Goal: Task Accomplishment & Management: Use online tool/utility

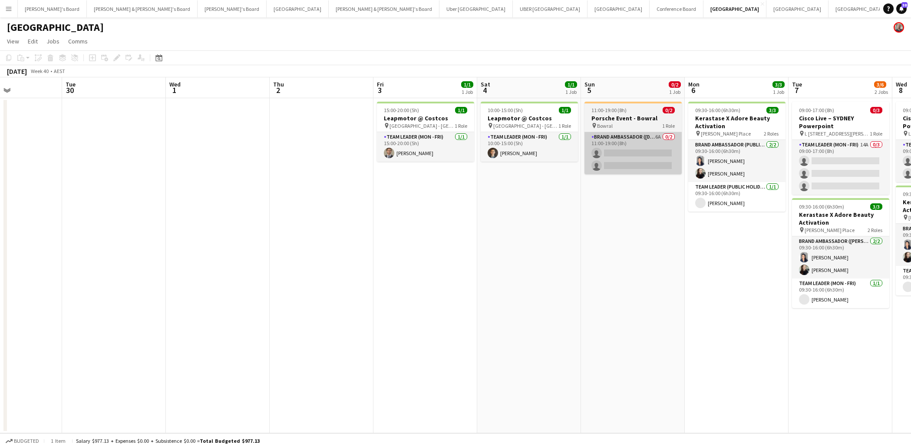
scroll to position [0, 354]
click at [636, 158] on app-card-role "Brand Ambassador ([DATE]) 6A 0/2 11:00-19:00 (8h) single-neutral-actions single…" at bounding box center [632, 153] width 97 height 42
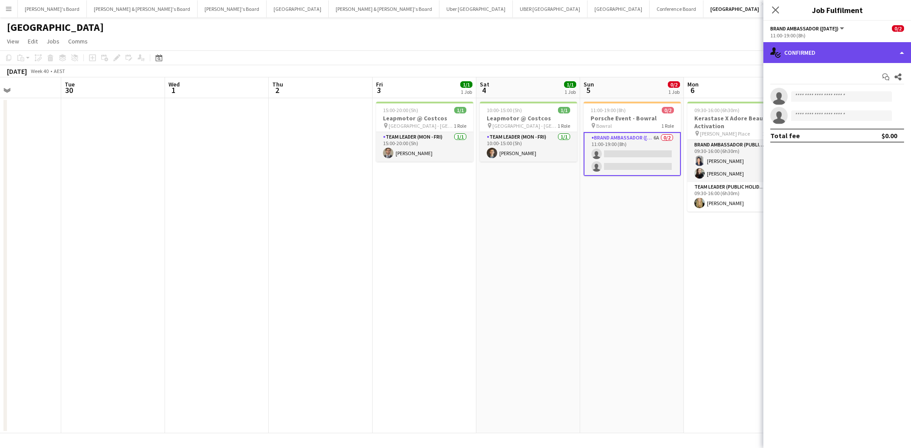
click at [850, 53] on div "single-neutral-actions-check-2 Confirmed" at bounding box center [837, 52] width 148 height 21
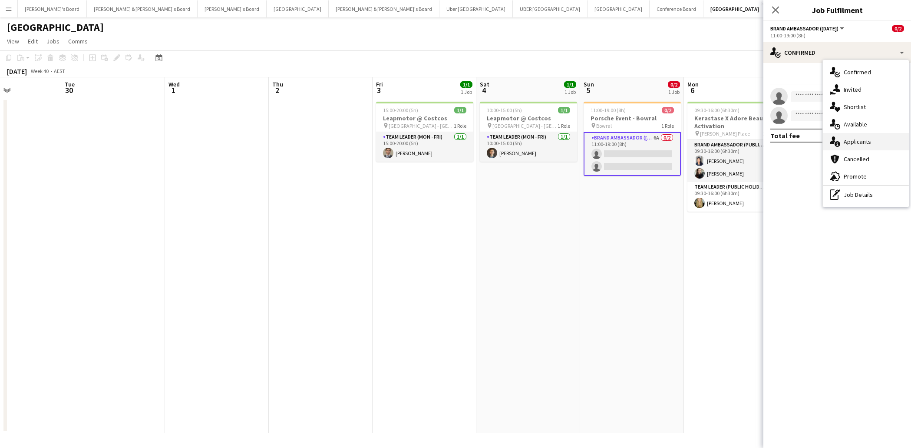
click at [858, 139] on span "Applicants" at bounding box center [857, 142] width 27 height 8
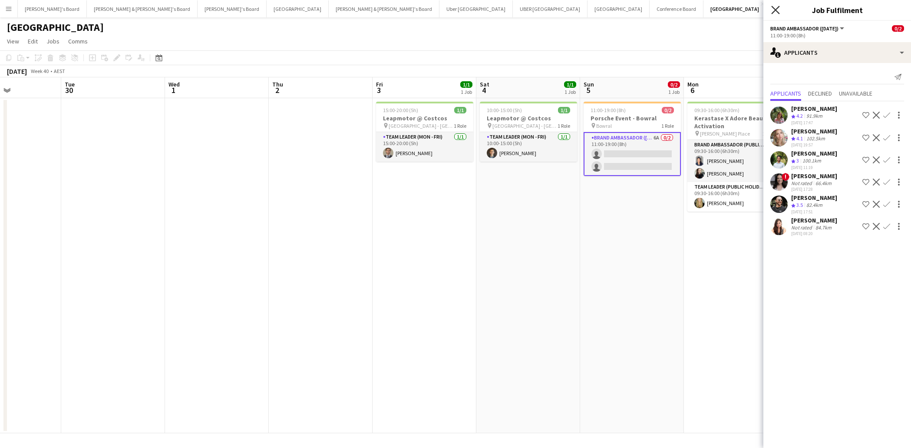
click at [777, 9] on icon at bounding box center [775, 10] width 8 height 8
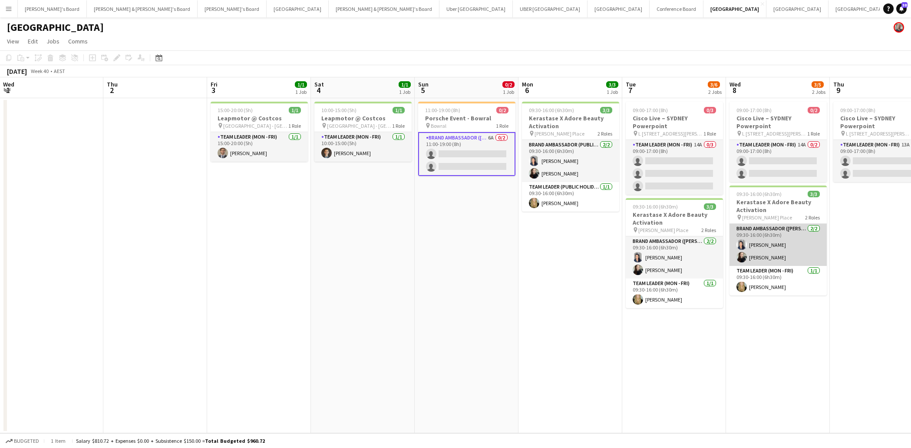
scroll to position [0, 313]
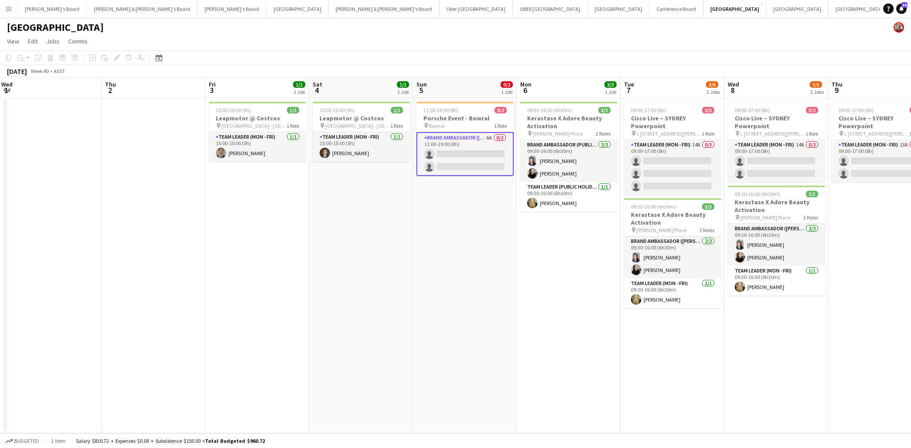
click at [12, 10] on button "Menu" at bounding box center [8, 8] width 17 height 17
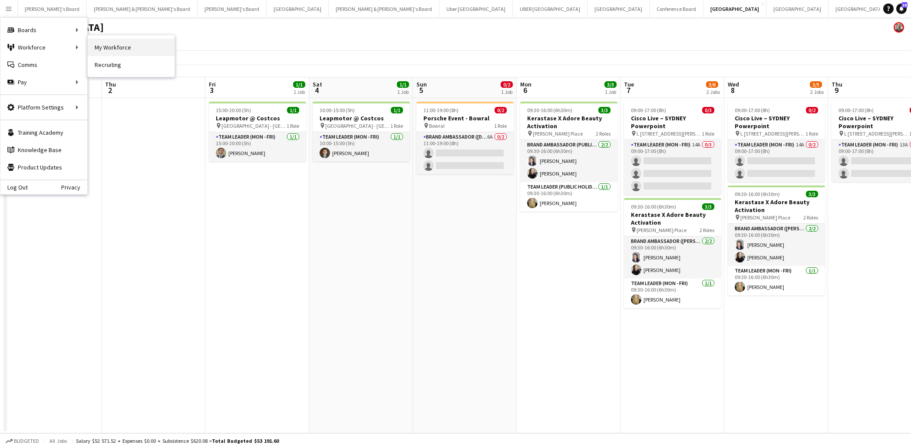
click at [119, 47] on link "My Workforce" at bounding box center [131, 47] width 87 height 17
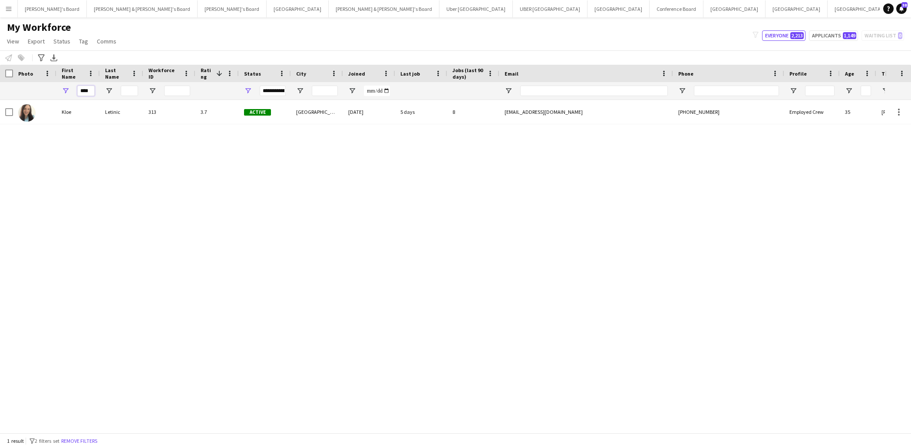
drag, startPoint x: 91, startPoint y: 89, endPoint x: 73, endPoint y: 89, distance: 18.7
click at [73, 89] on div "****" at bounding box center [77, 90] width 43 height 17
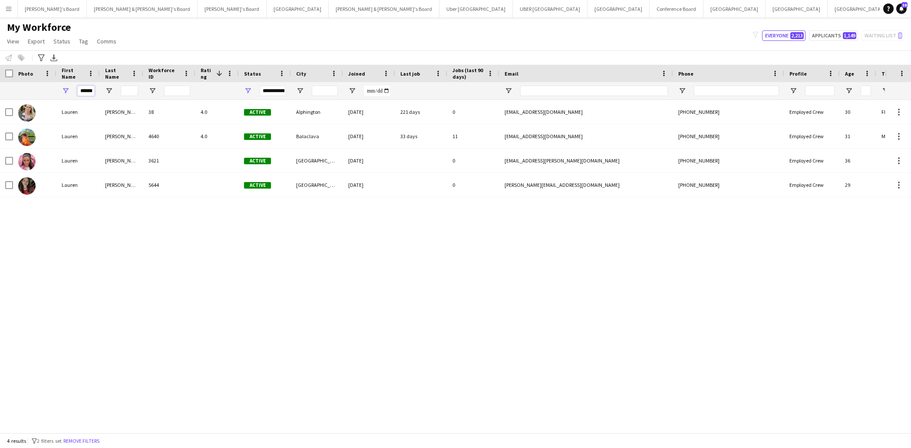
type input "******"
drag, startPoint x: 255, startPoint y: 97, endPoint x: 72, endPoint y: 185, distance: 203.3
click at [72, 185] on div "Lauren" at bounding box center [77, 185] width 43 height 24
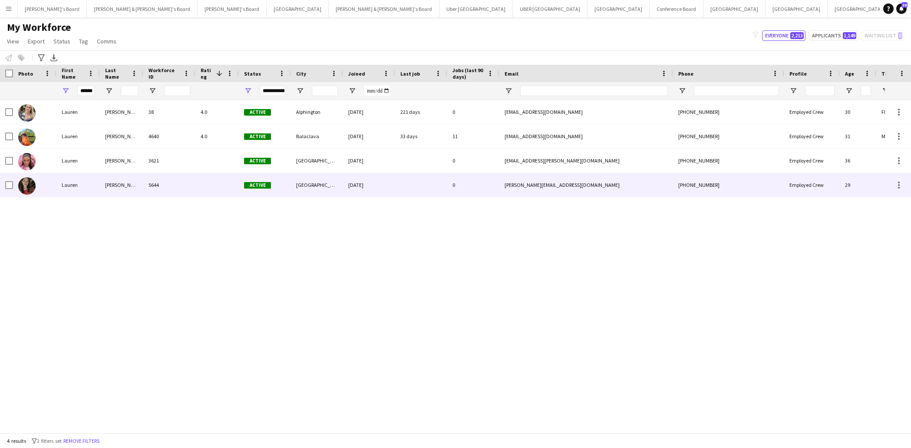
click at [72, 185] on div "Lauren" at bounding box center [77, 185] width 43 height 24
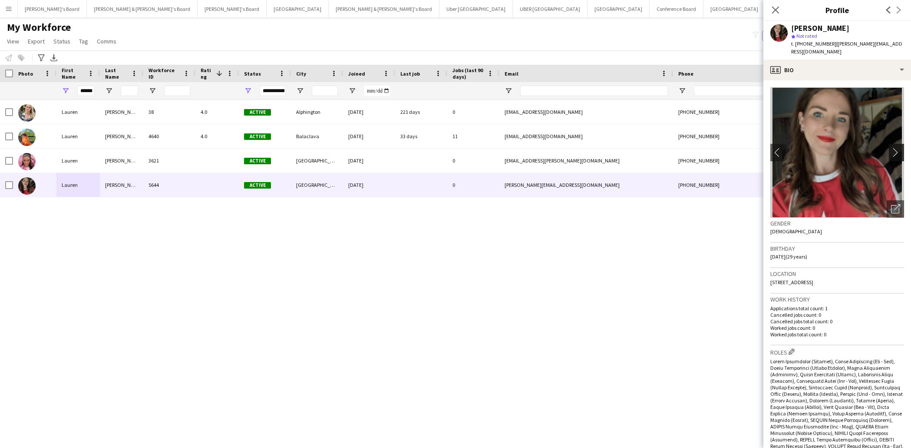
click at [900, 148] on app-icon "chevron-right" at bounding box center [897, 152] width 13 height 9
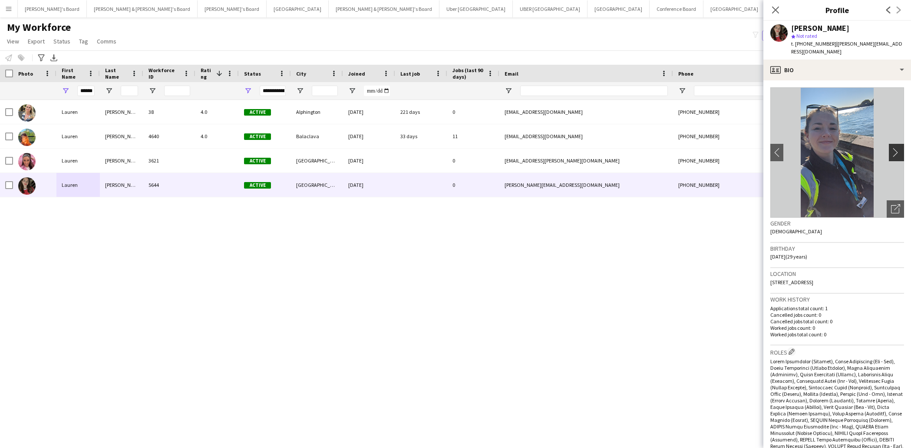
click at [897, 148] on app-icon "chevron-right" at bounding box center [897, 152] width 13 height 9
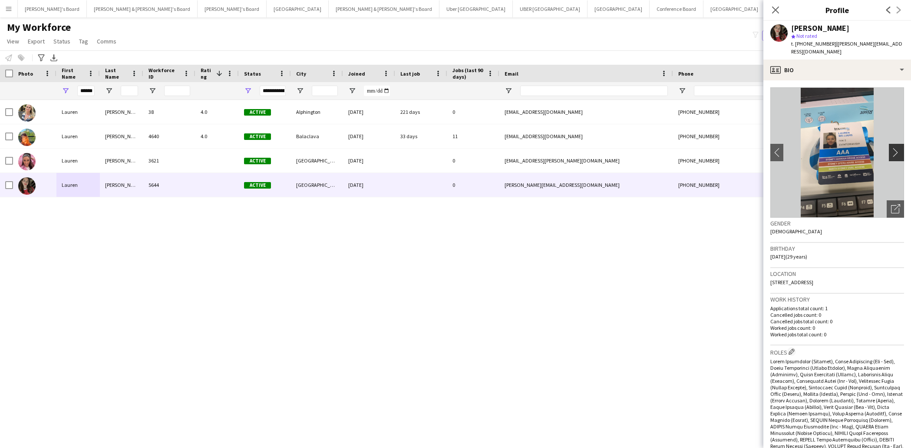
click at [897, 148] on app-icon "chevron-right" at bounding box center [897, 152] width 13 height 9
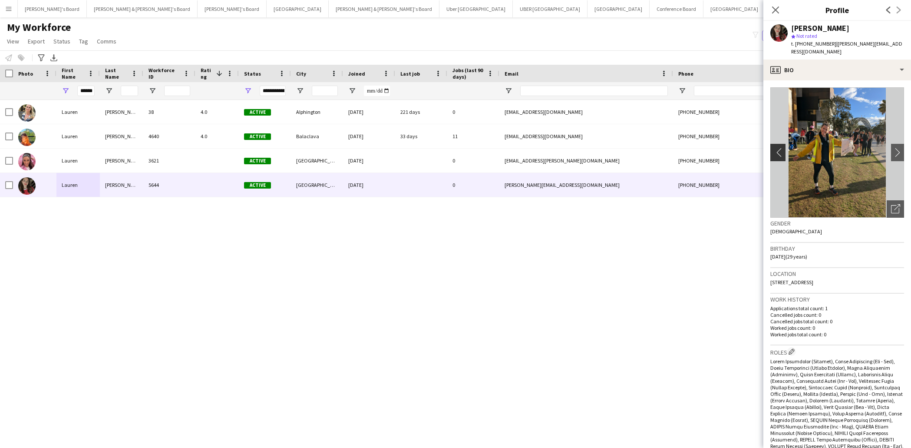
click at [784, 144] on button "chevron-left" at bounding box center [776, 152] width 17 height 17
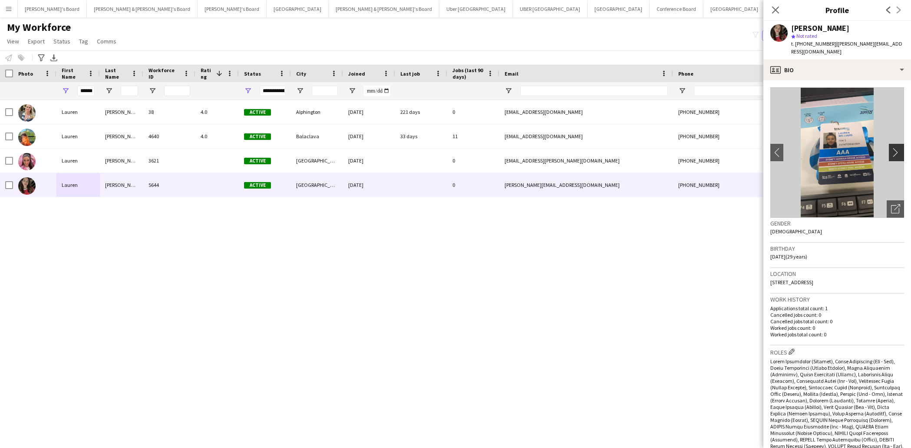
click at [897, 148] on app-icon "chevron-right" at bounding box center [897, 152] width 13 height 9
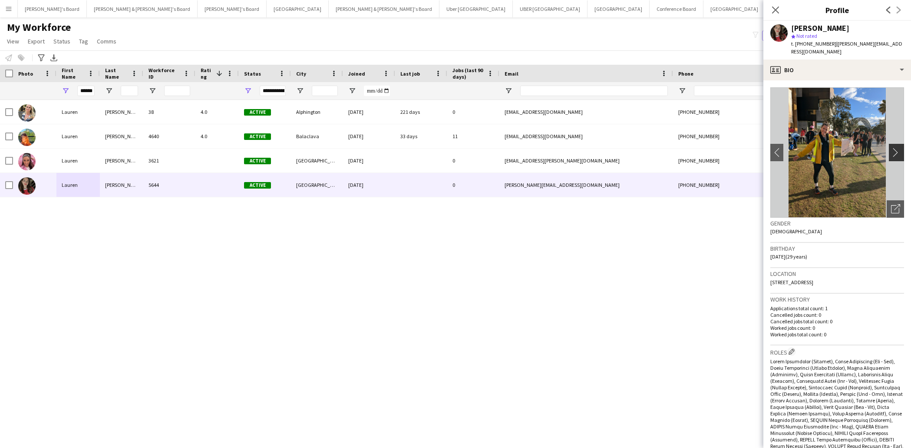
click at [897, 148] on app-icon "chevron-right" at bounding box center [897, 152] width 13 height 9
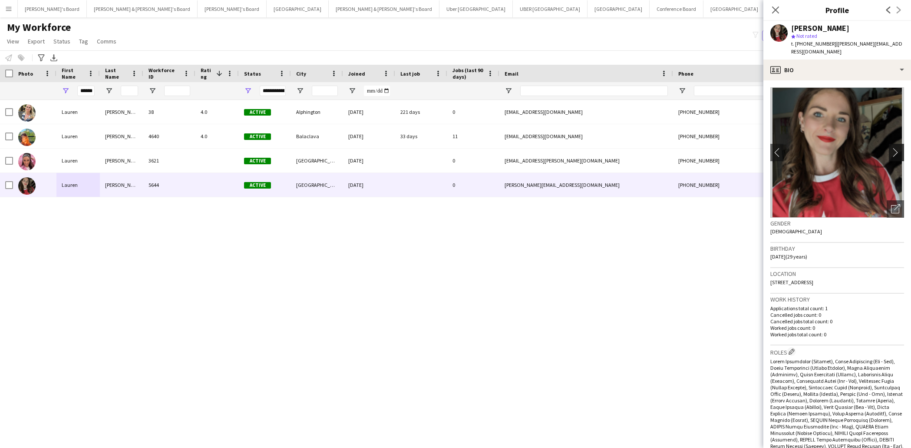
click at [897, 148] on app-icon "chevron-right" at bounding box center [897, 152] width 13 height 9
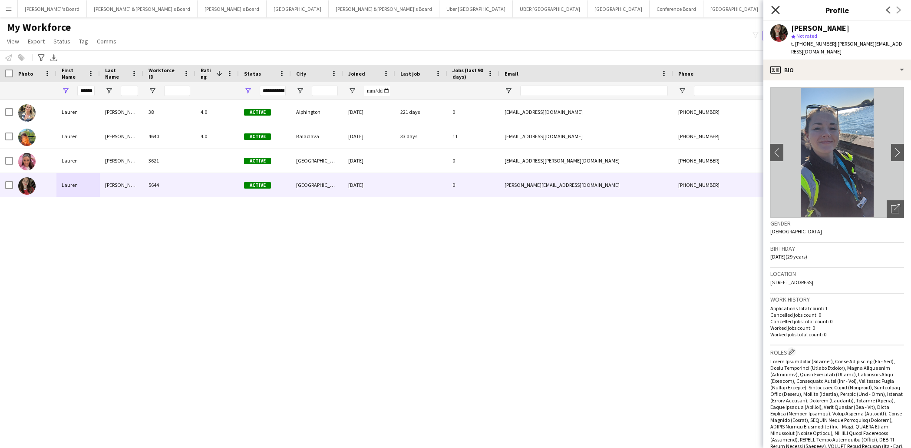
click at [778, 10] on icon "Close pop-in" at bounding box center [775, 10] width 8 height 8
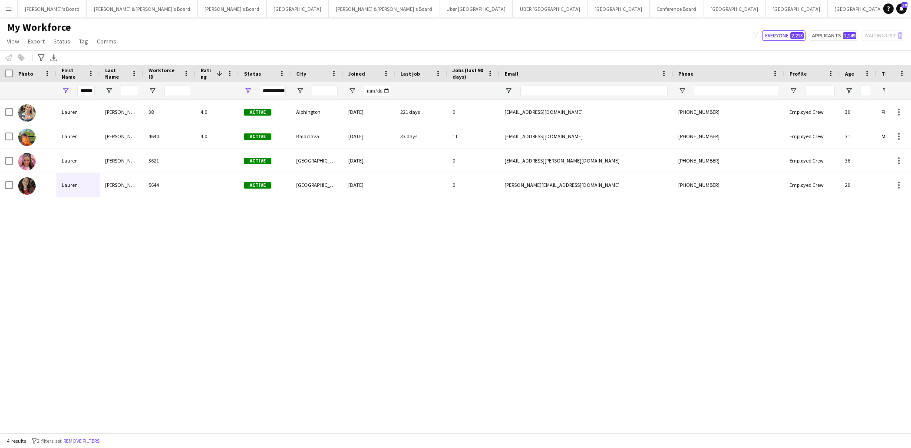
click at [854, 0] on app-navbar "Menu Boards Boards Boards All jobs Status Workforce Workforce My Workforce Recr…" at bounding box center [455, 8] width 911 height 17
